Goal: Transaction & Acquisition: Purchase product/service

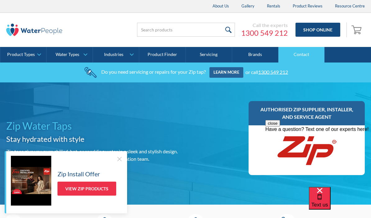
click at [305, 56] on link "Contact" at bounding box center [301, 55] width 46 height 16
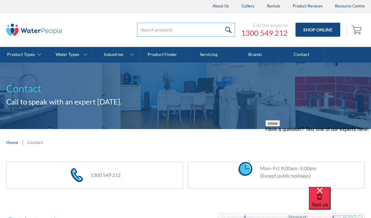
click at [179, 26] on input "search" at bounding box center [186, 30] width 98 height 14
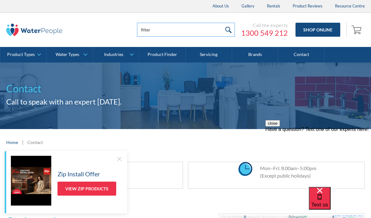
type input "filter"
click at [229, 29] on input "submit" at bounding box center [227, 30] width 13 height 14
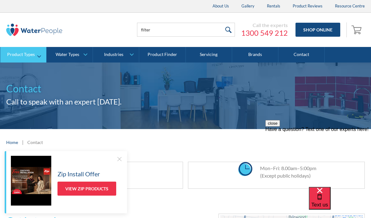
click at [34, 55] on div "Product Types" at bounding box center [21, 54] width 28 height 5
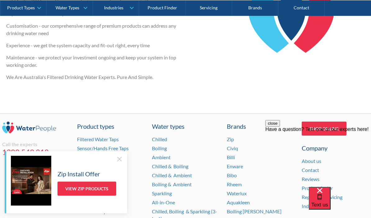
scroll to position [938, 0]
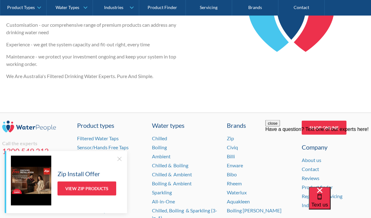
click at [119, 162] on div at bounding box center [119, 159] width 6 height 6
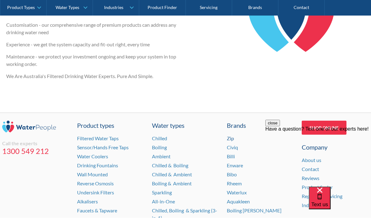
click at [233, 135] on link "Zip" at bounding box center [230, 138] width 7 height 6
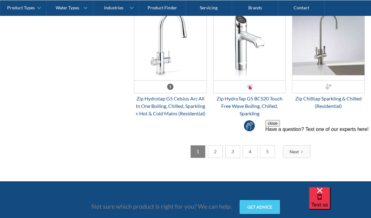
scroll to position [1718, 0]
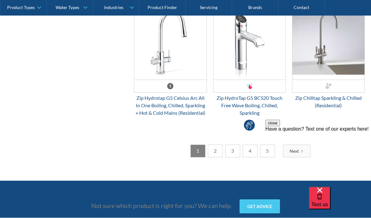
click at [217, 151] on link "2" at bounding box center [215, 151] width 15 height 13
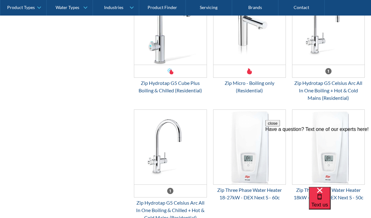
scroll to position [1646, 0]
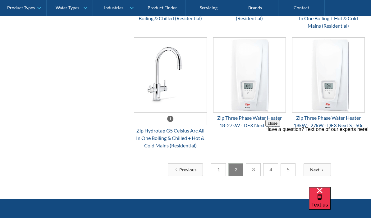
click at [253, 170] on link "3" at bounding box center [253, 169] width 15 height 13
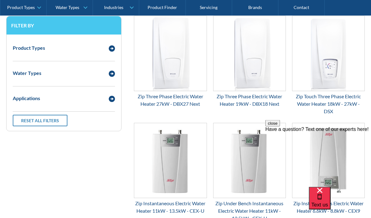
scroll to position [838, 0]
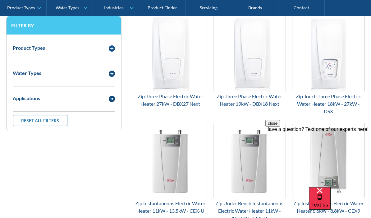
click at [114, 48] on img "Email Form 3" at bounding box center [112, 48] width 6 height 6
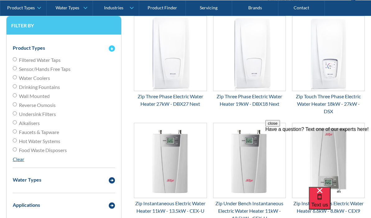
click at [16, 61] on input "Filtered Water Taps" at bounding box center [15, 59] width 4 height 4
radio input "true"
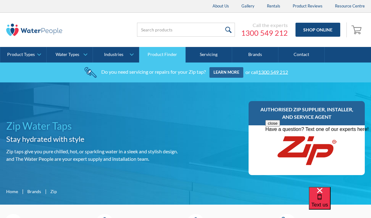
click at [164, 57] on link "Product Finder" at bounding box center [162, 55] width 46 height 16
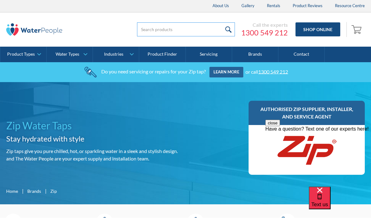
click at [182, 33] on input "search" at bounding box center [186, 30] width 98 height 14
type input "filter"
click at [229, 29] on input "submit" at bounding box center [227, 30] width 13 height 14
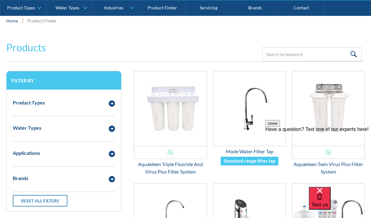
click at [107, 103] on div "Email Form 3" at bounding box center [112, 103] width 12 height 8
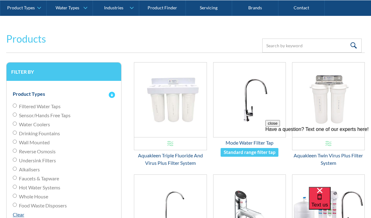
scroll to position [97, 0]
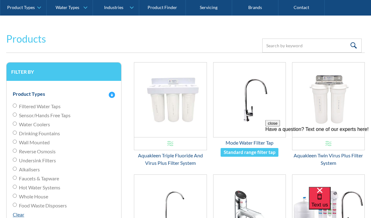
click at [17, 104] on label "Filtered Water Taps" at bounding box center [64, 106] width 102 height 7
click at [17, 104] on input "Filtered Water Taps" at bounding box center [15, 106] width 4 height 4
radio input "true"
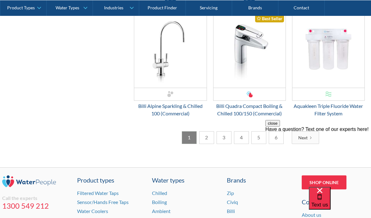
scroll to position [1016, 0]
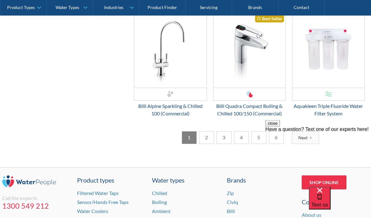
click at [208, 136] on link "2" at bounding box center [206, 137] width 15 height 13
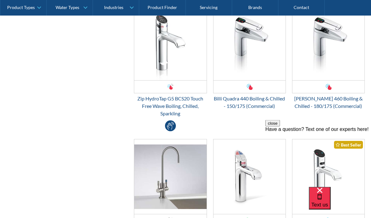
scroll to position [474, 0]
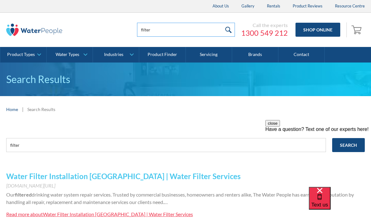
click at [174, 31] on input "filter" at bounding box center [186, 30] width 98 height 14
type input "filter cart"
click at [229, 29] on input "submit" at bounding box center [227, 30] width 13 height 14
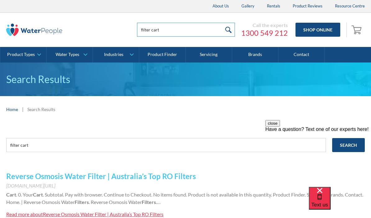
click at [174, 30] on input "filter cart" at bounding box center [186, 30] width 98 height 14
type input "replacement filter"
click at [229, 29] on input "submit" at bounding box center [227, 30] width 13 height 14
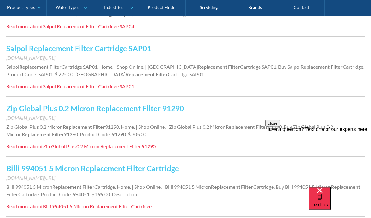
scroll to position [420, 0]
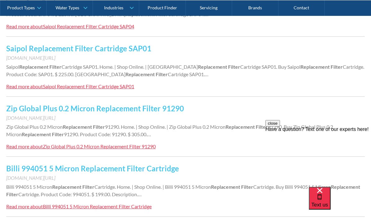
click at [144, 110] on link "Zip Global Plus 0.2 Micron Replacement Filter 91290" at bounding box center [95, 108] width 178 height 9
